Goal: Information Seeking & Learning: Learn about a topic

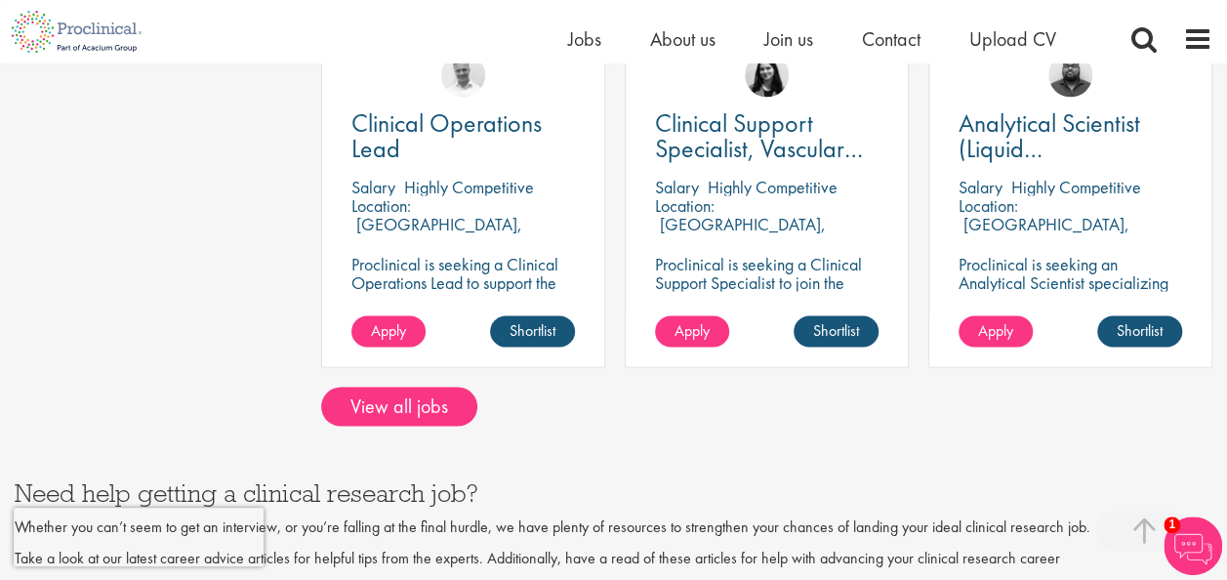
scroll to position [1724, 0]
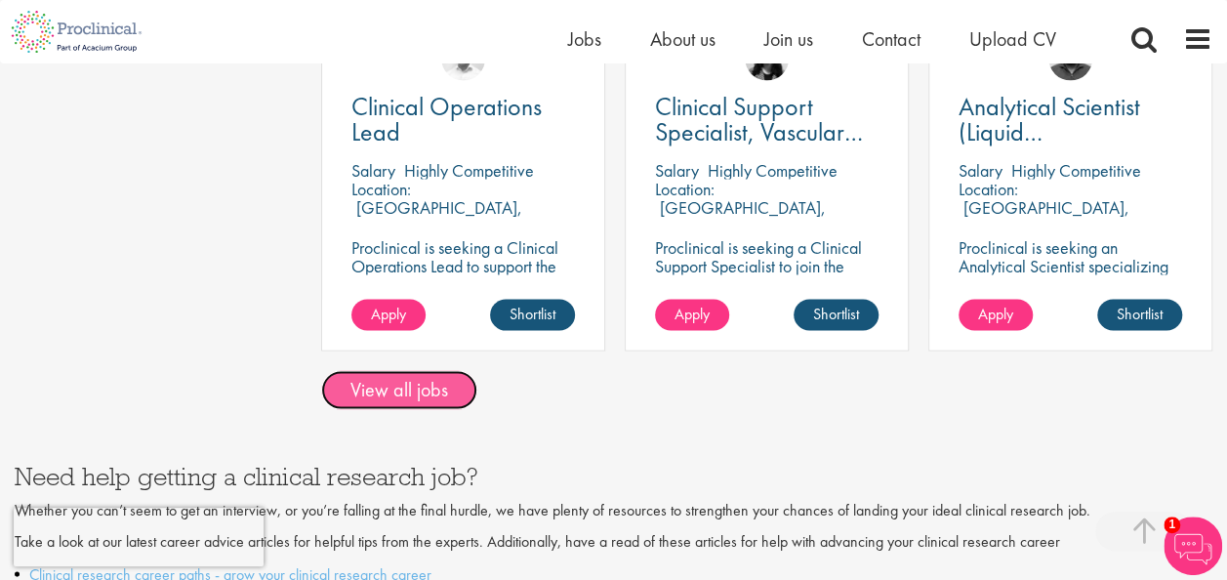
click at [447, 372] on link "View all jobs" at bounding box center [399, 389] width 156 height 39
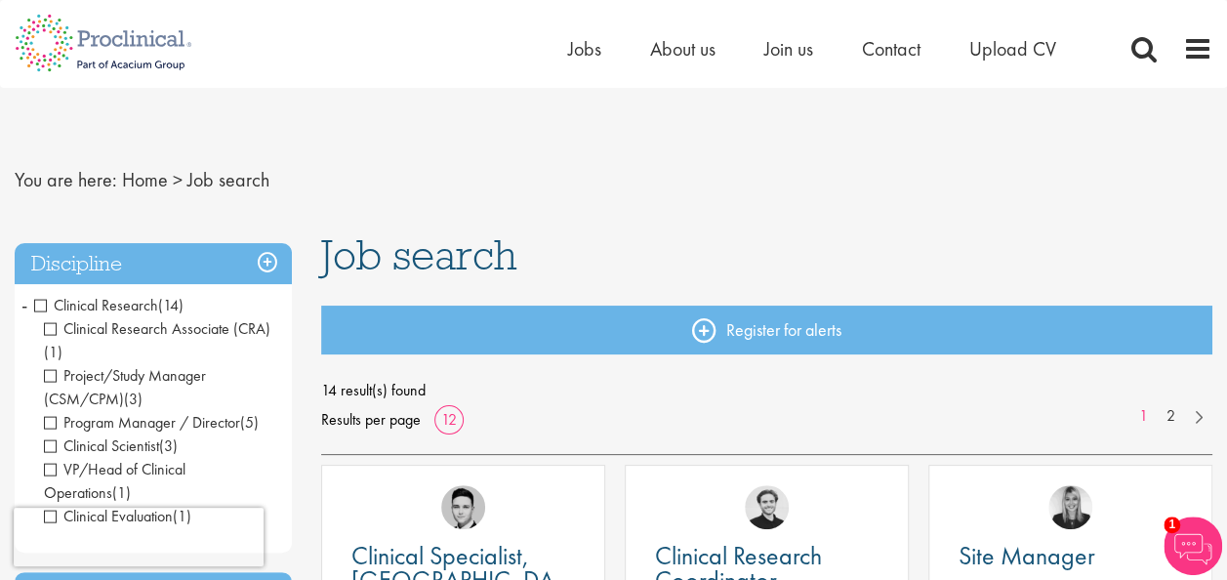
click at [56, 372] on span "Project/Study Manager (CSM/CPM)" at bounding box center [125, 387] width 162 height 44
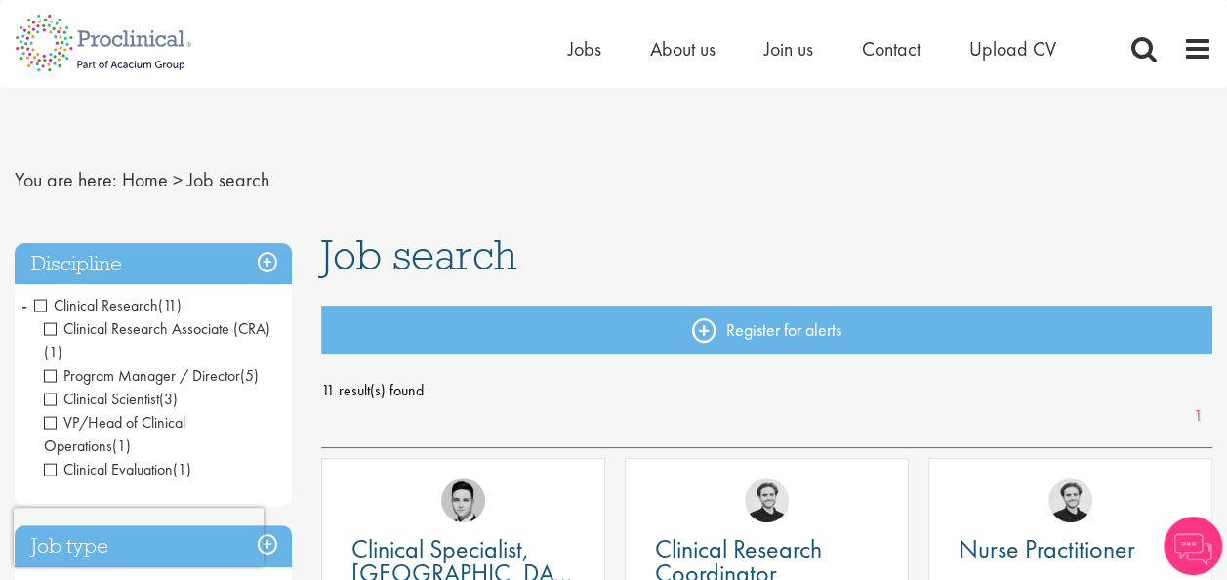
click at [55, 379] on span "Program Manager / Director" at bounding box center [142, 375] width 196 height 21
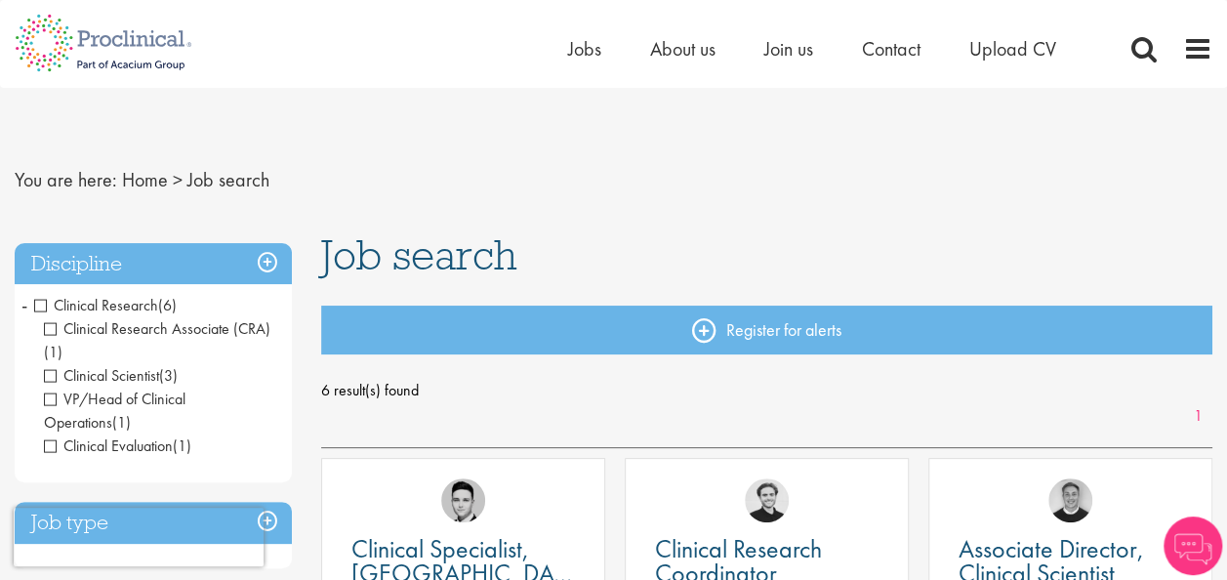
click at [51, 379] on span "Clinical Scientist" at bounding box center [101, 375] width 115 height 21
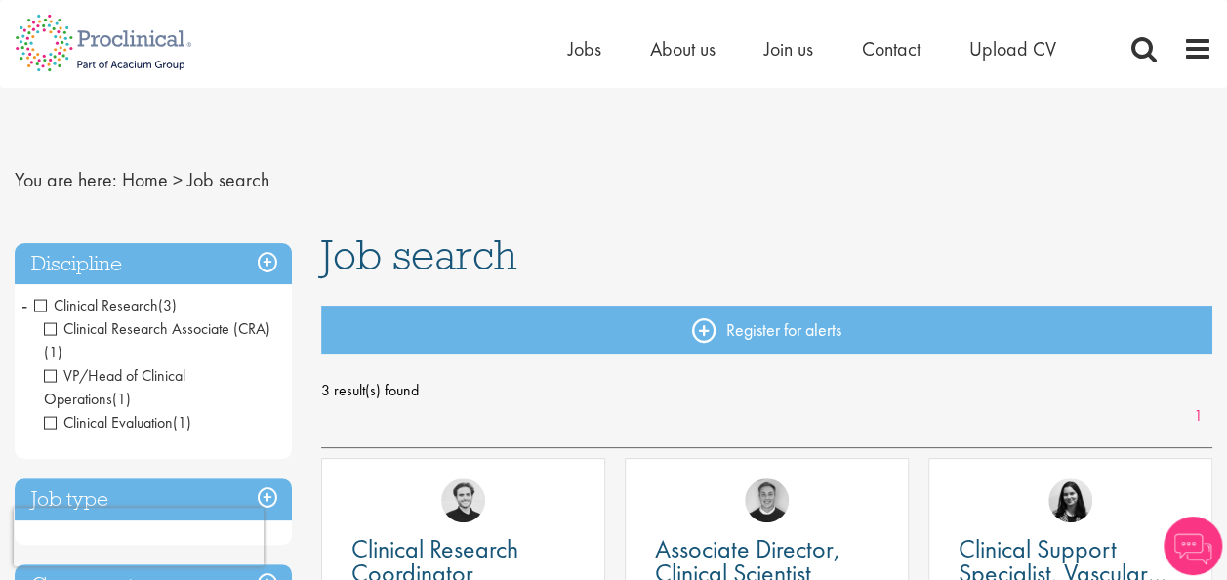
click at [52, 381] on span "VP/Head of Clinical Operations" at bounding box center [115, 387] width 142 height 44
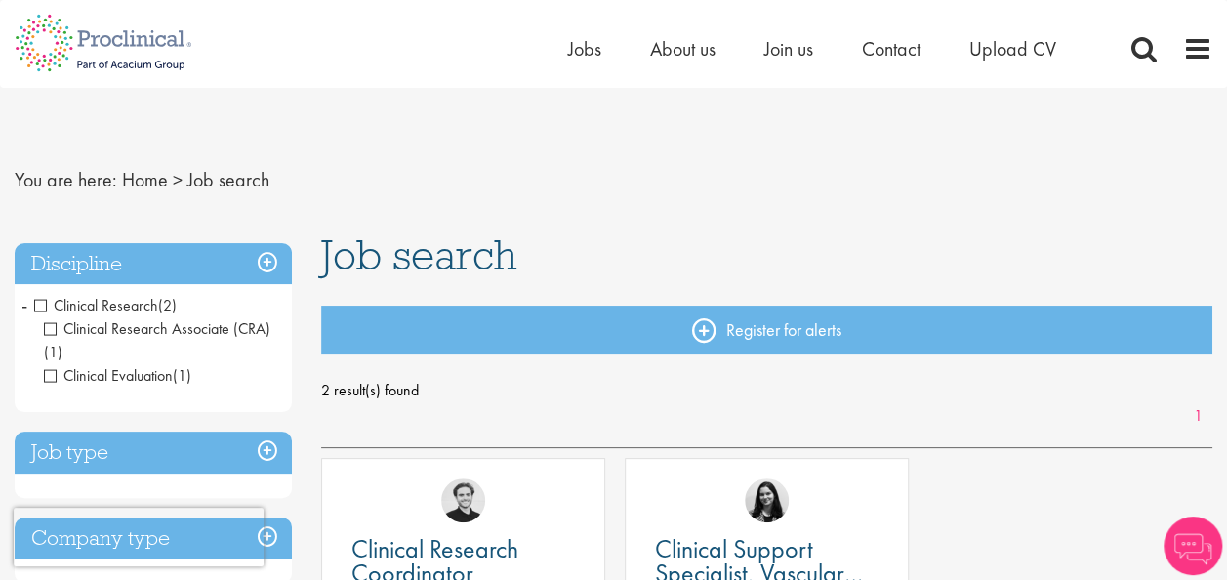
click at [53, 377] on span "Clinical Evaluation" at bounding box center [108, 375] width 129 height 21
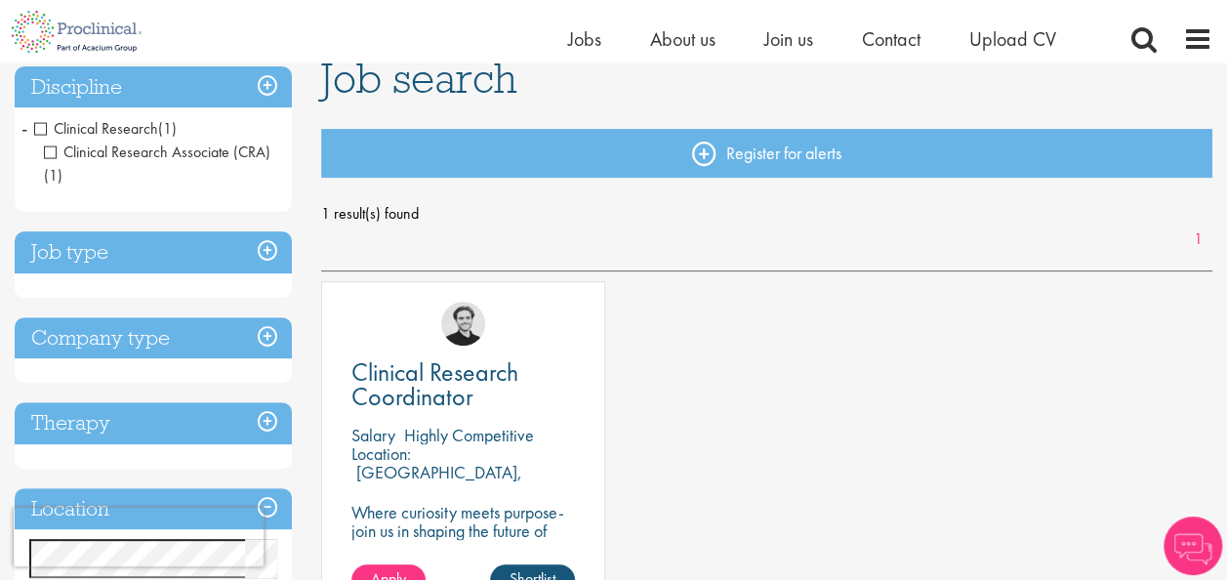
scroll to position [250, 0]
